Goal: Information Seeking & Learning: Learn about a topic

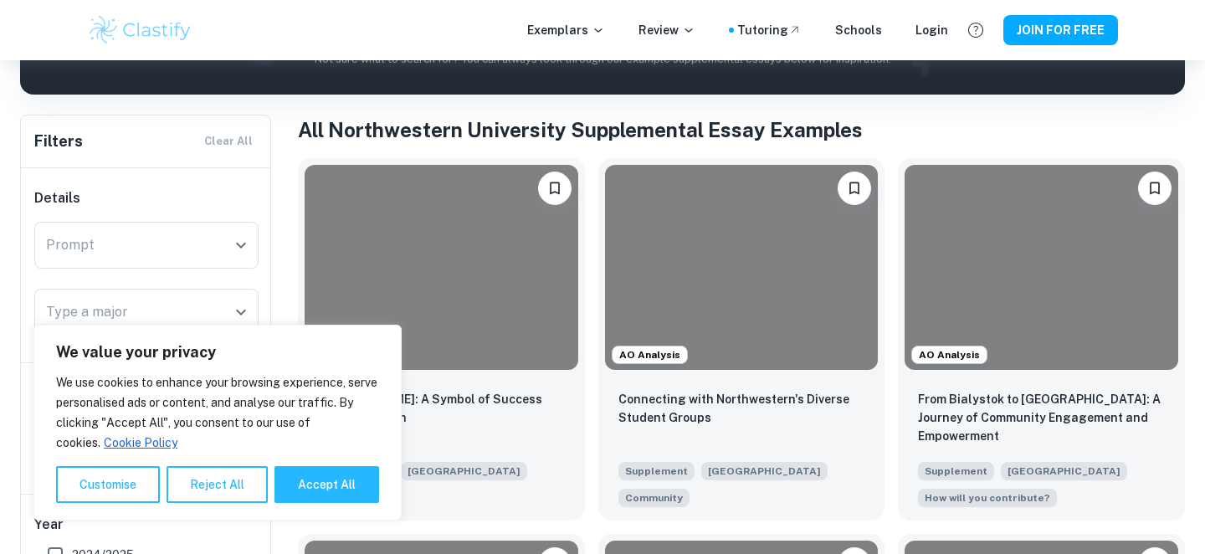
scroll to position [326, 0]
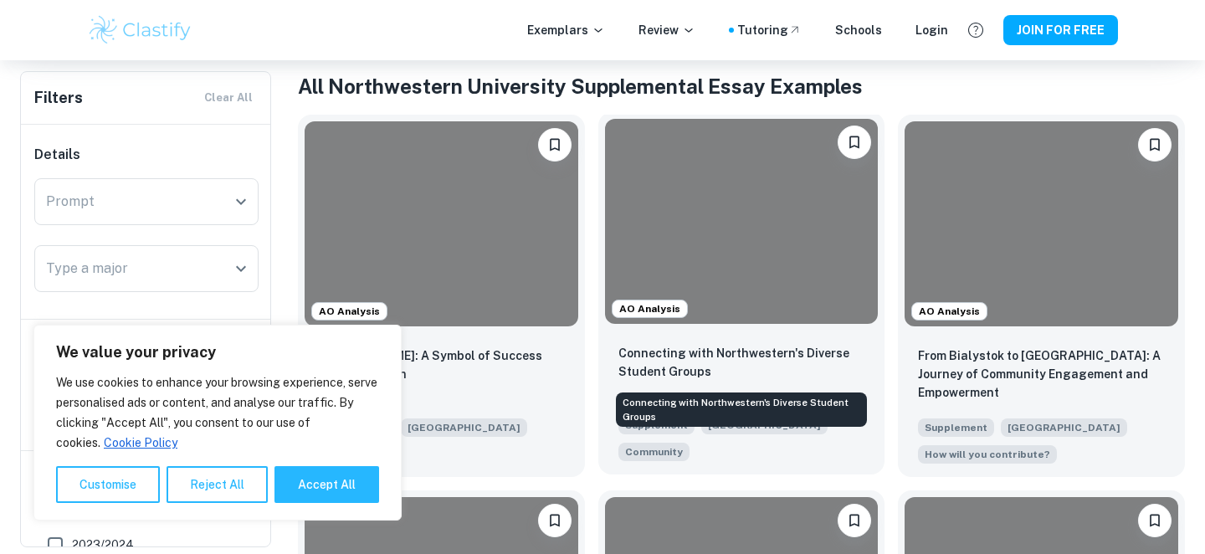
click at [705, 371] on p "Connecting with Northwestern's Diverse Student Groups" at bounding box center [741, 362] width 247 height 37
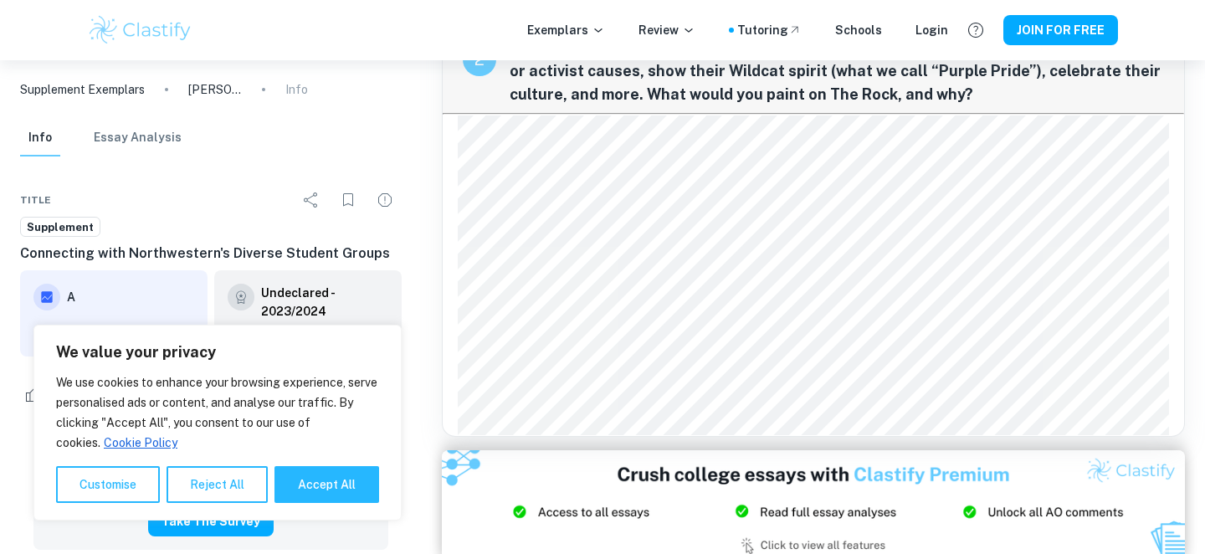
scroll to position [985, 0]
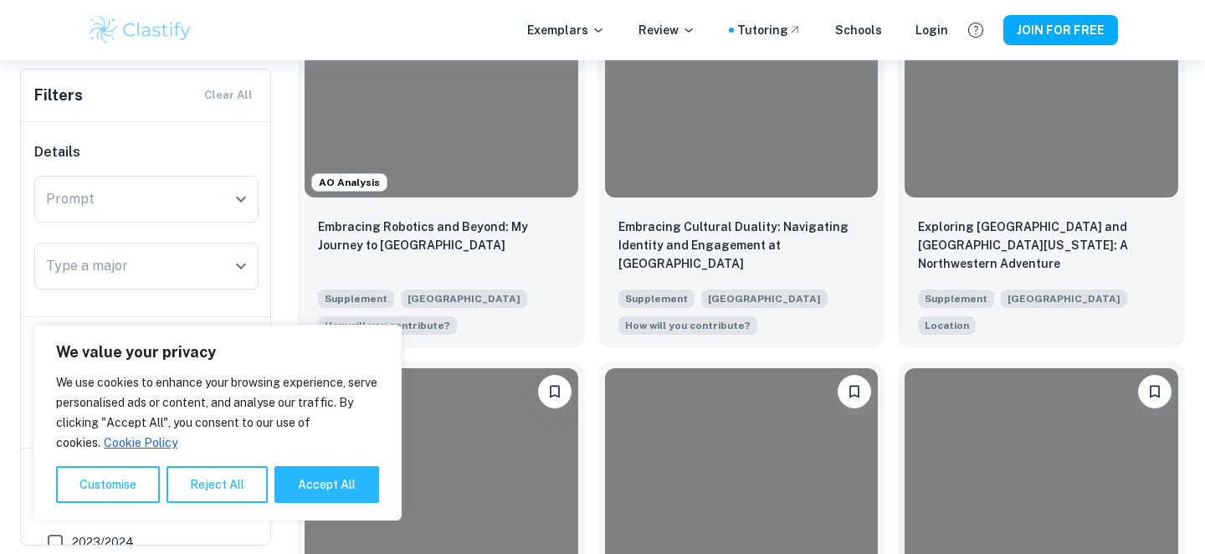
scroll to position [1209, 0]
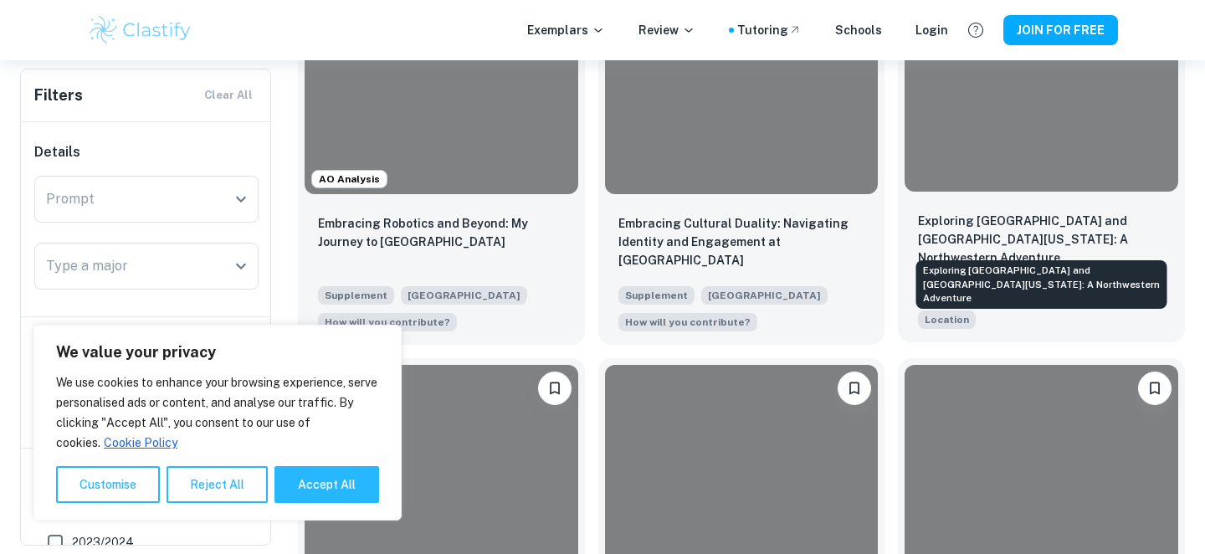
click at [933, 243] on p "Exploring [GEOGRAPHIC_DATA] and [GEOGRAPHIC_DATA][US_STATE]: A Northwestern Adv…" at bounding box center [1041, 239] width 247 height 55
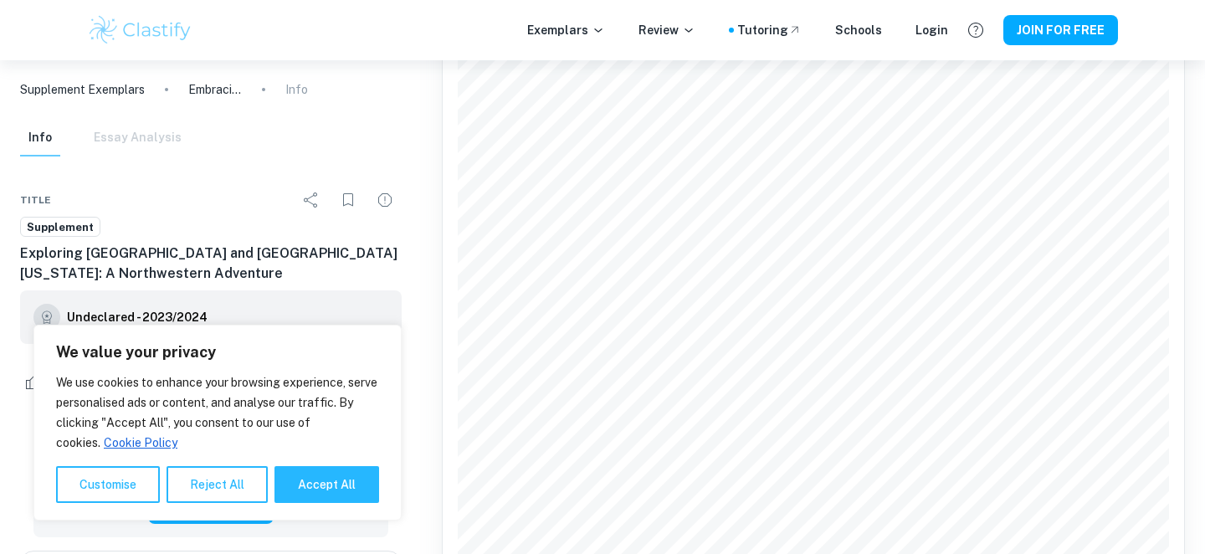
scroll to position [404, 0]
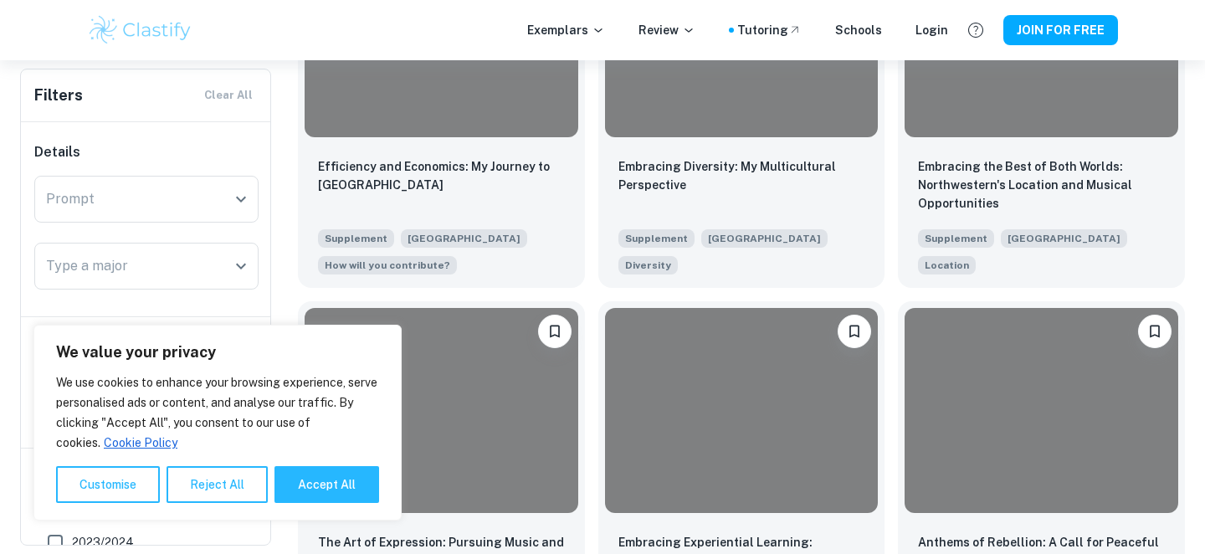
scroll to position [2779, 0]
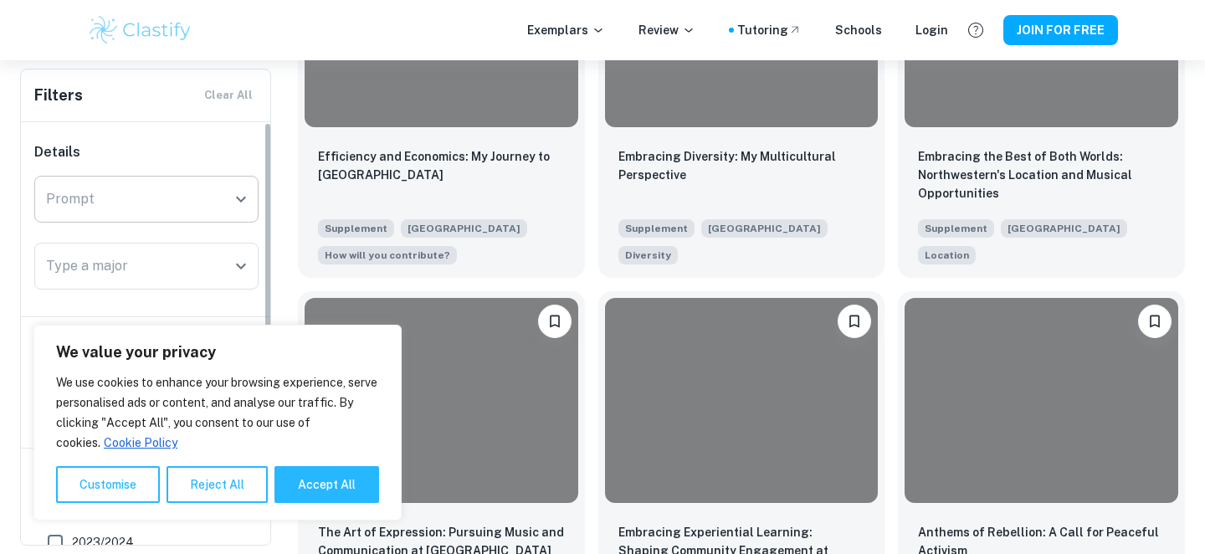
click at [235, 213] on div "Prompt" at bounding box center [146, 199] width 224 height 47
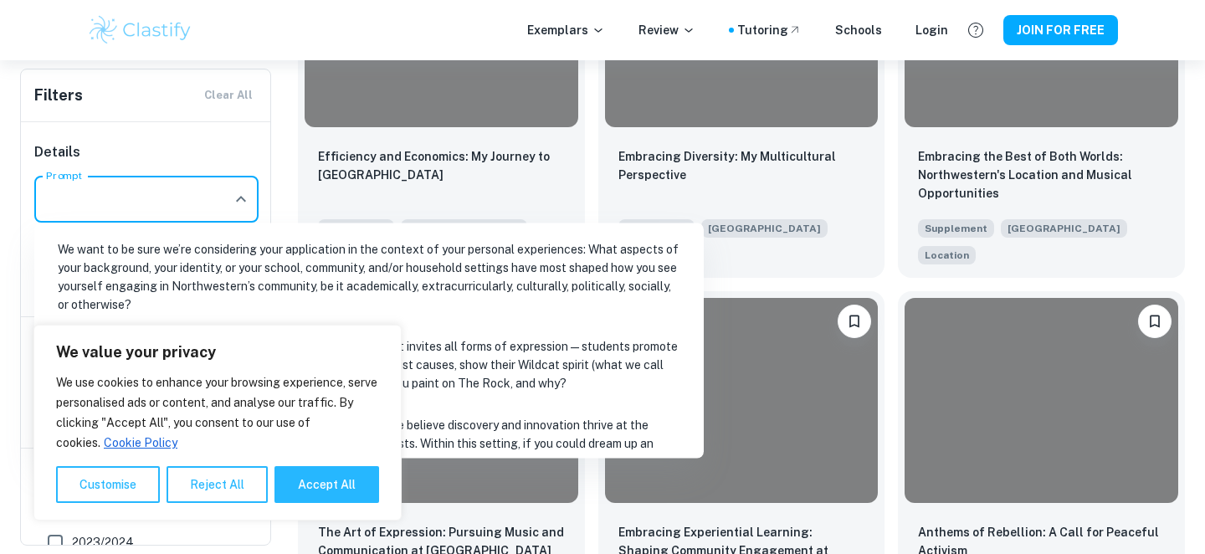
click at [234, 266] on li "We want to be sure we’re considering your application in the context of your pe…" at bounding box center [369, 277] width 656 height 94
type input "We want to be sure we’re considering your application in the context of your pe…"
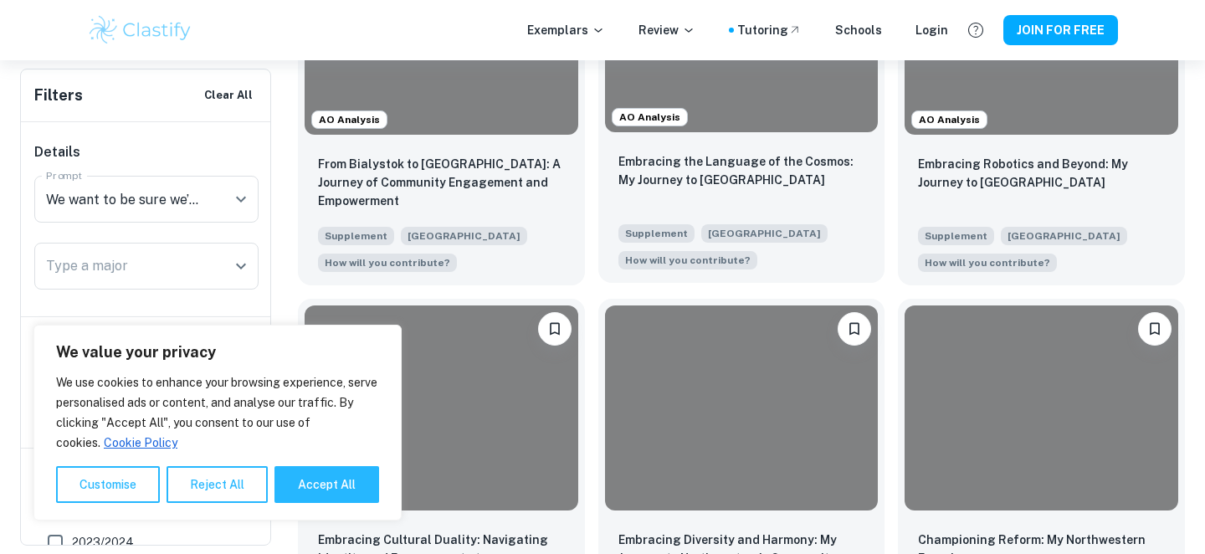
scroll to position [479, 0]
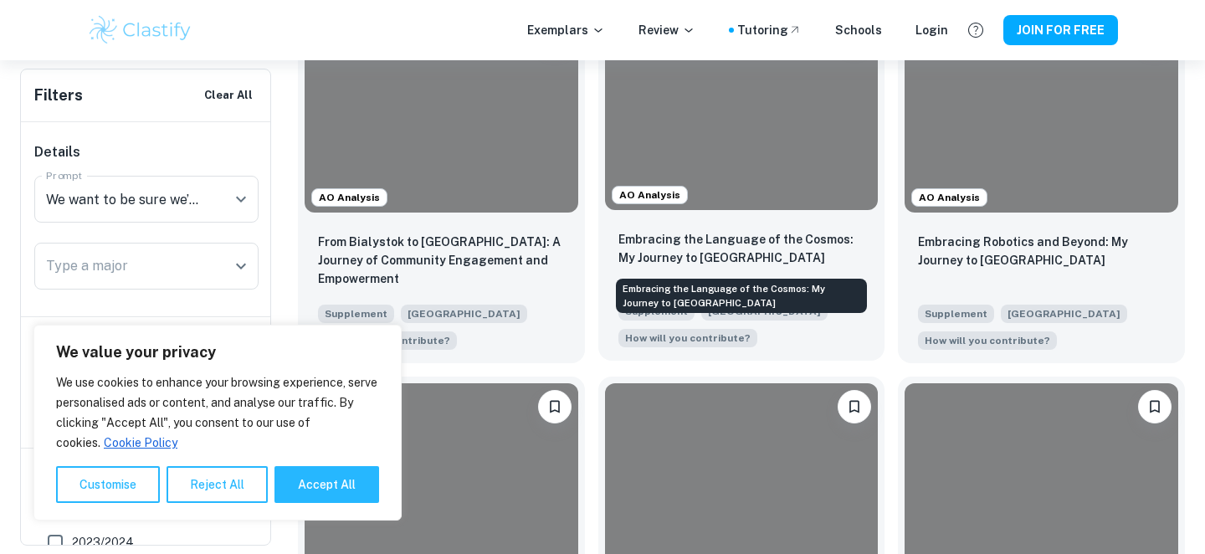
click at [680, 247] on p "Embracing the Language of the Cosmos: My Journey to [GEOGRAPHIC_DATA]" at bounding box center [741, 248] width 247 height 37
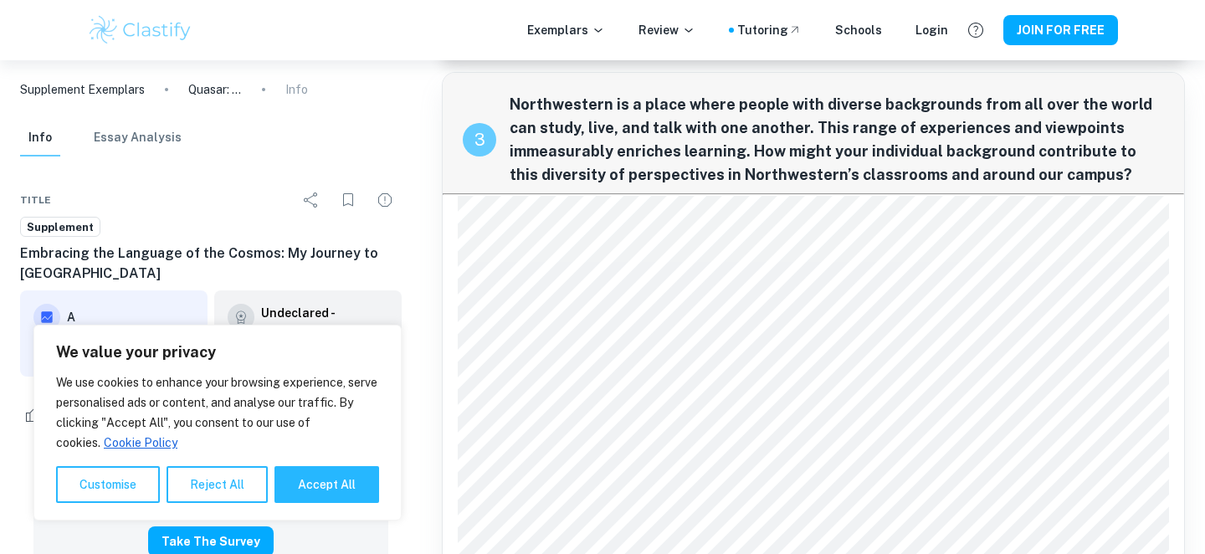
scroll to position [2519, 0]
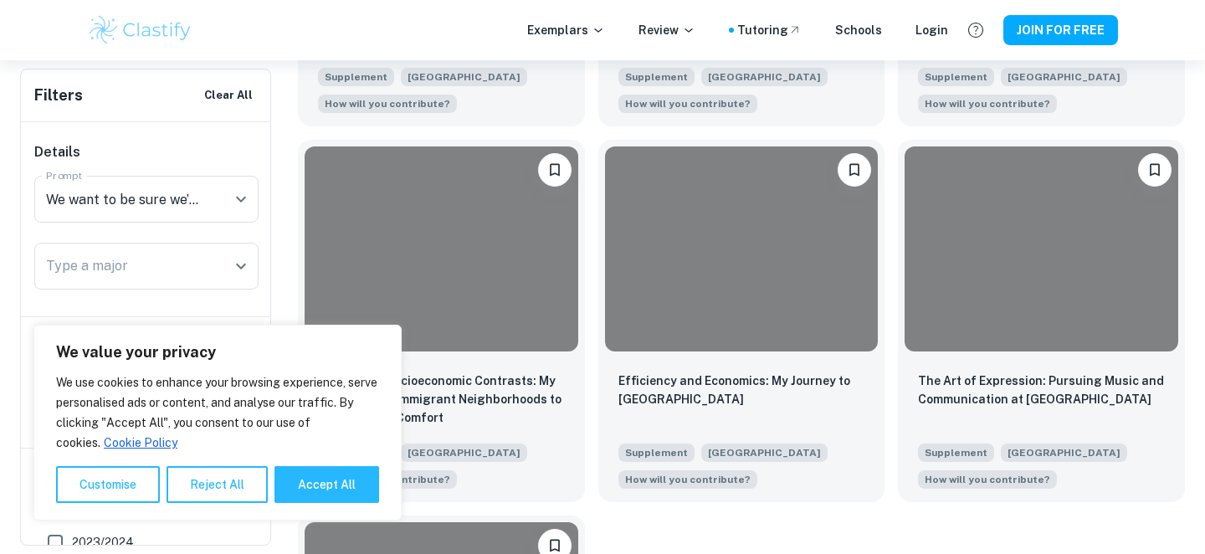
scroll to position [1097, 0]
